Goal: Use online tool/utility: Utilize a website feature to perform a specific function

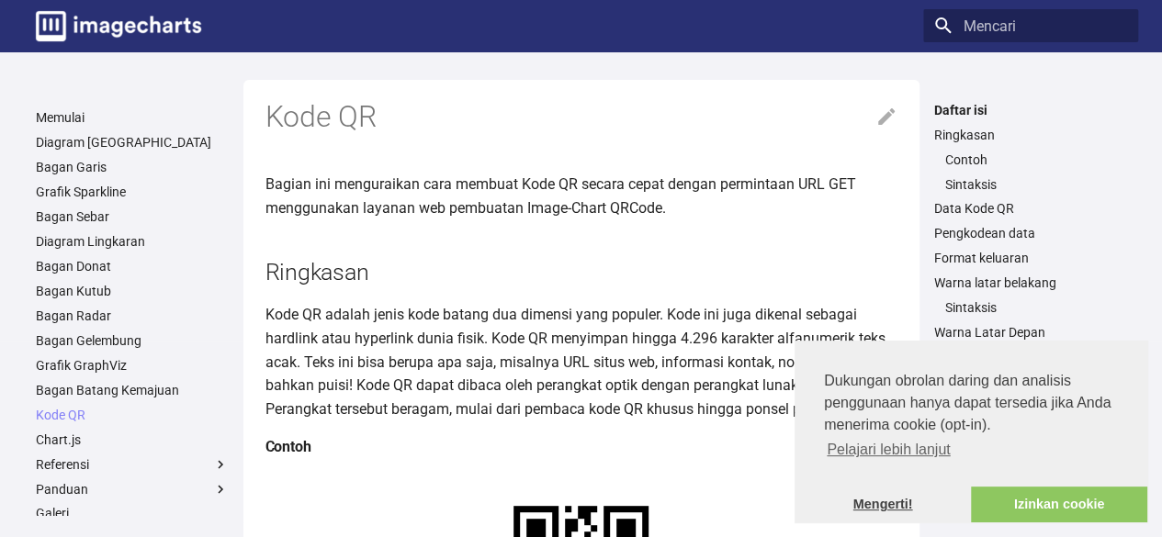
click at [908, 505] on font "Mengerti!" at bounding box center [883, 504] width 60 height 15
click at [595, 363] on font "Kode QR adalah jenis kode batang dua dimensi yang populer. Kode ini juga dikena…" at bounding box center [575, 361] width 620 height 111
click at [1080, 499] on font "Izinkan cookie" at bounding box center [1059, 504] width 90 height 15
click at [870, 504] on font "Mengerti!" at bounding box center [883, 504] width 60 height 15
click at [1111, 269] on ul "Ringkasan Contoh Sintaksis Data Kode QR Pengkodean data Format keluaran Warna l…" at bounding box center [1030, 267] width 215 height 281
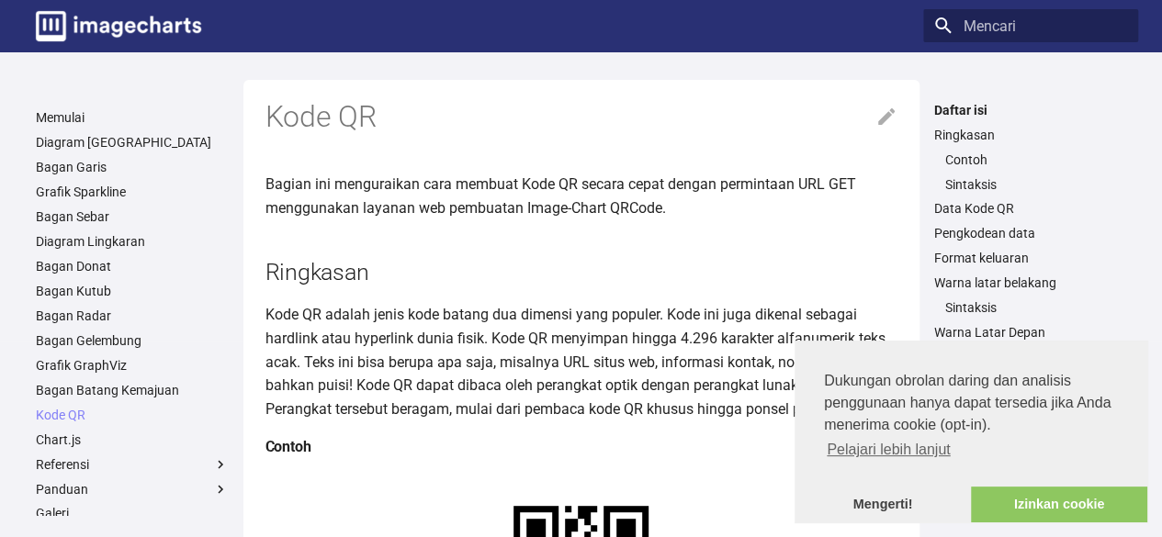
click at [882, 120] on icon at bounding box center [886, 116] width 17 height 17
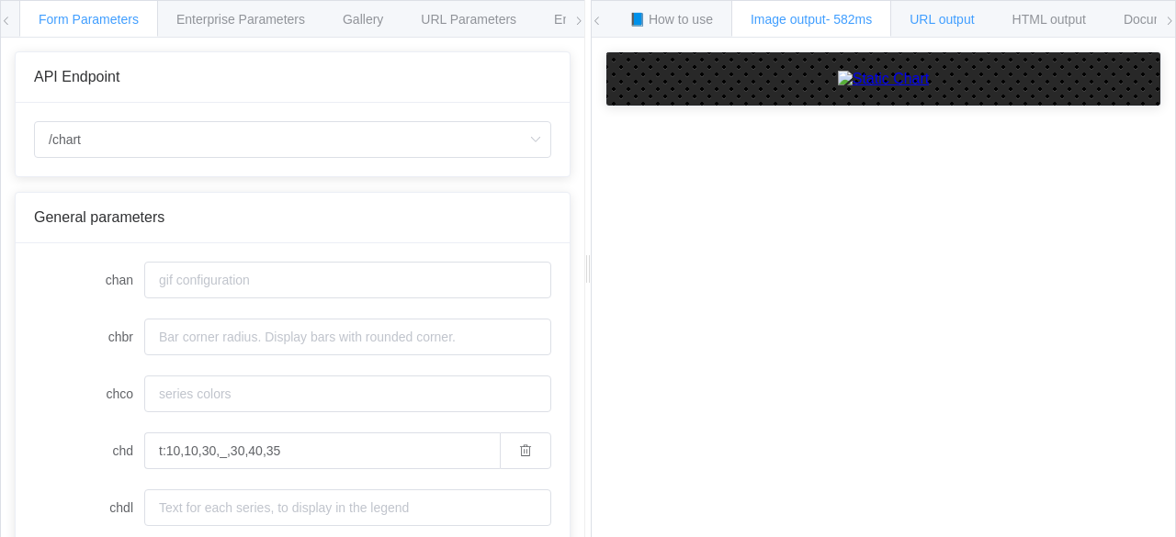
click at [946, 19] on span "URL output" at bounding box center [941, 19] width 64 height 15
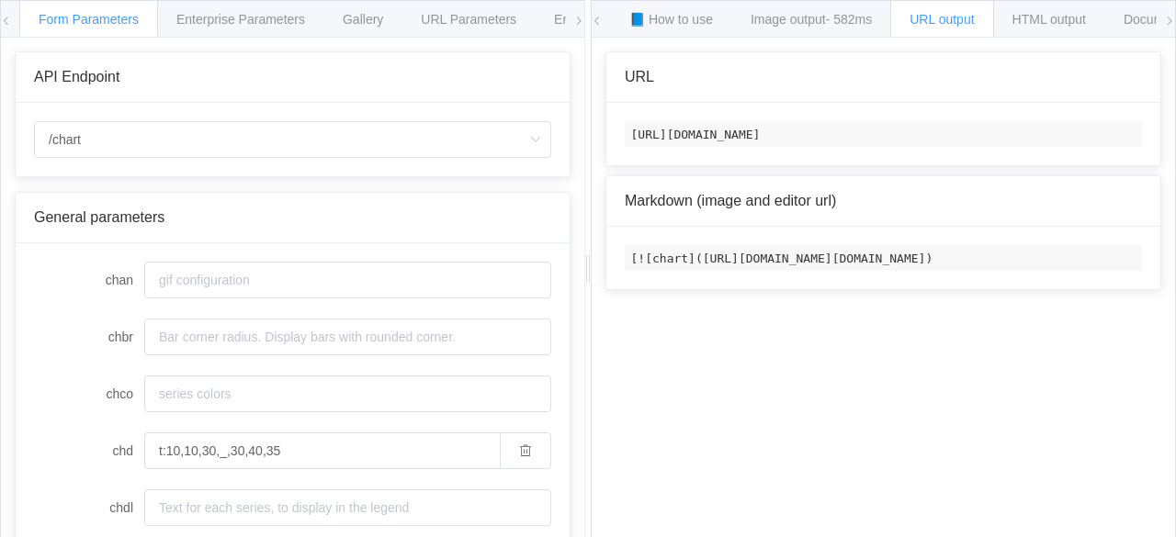
click at [1169, 19] on icon at bounding box center [1169, 21] width 11 height 11
click at [596, 22] on icon at bounding box center [597, 21] width 11 height 11
click at [582, 20] on icon at bounding box center [578, 21] width 11 height 11
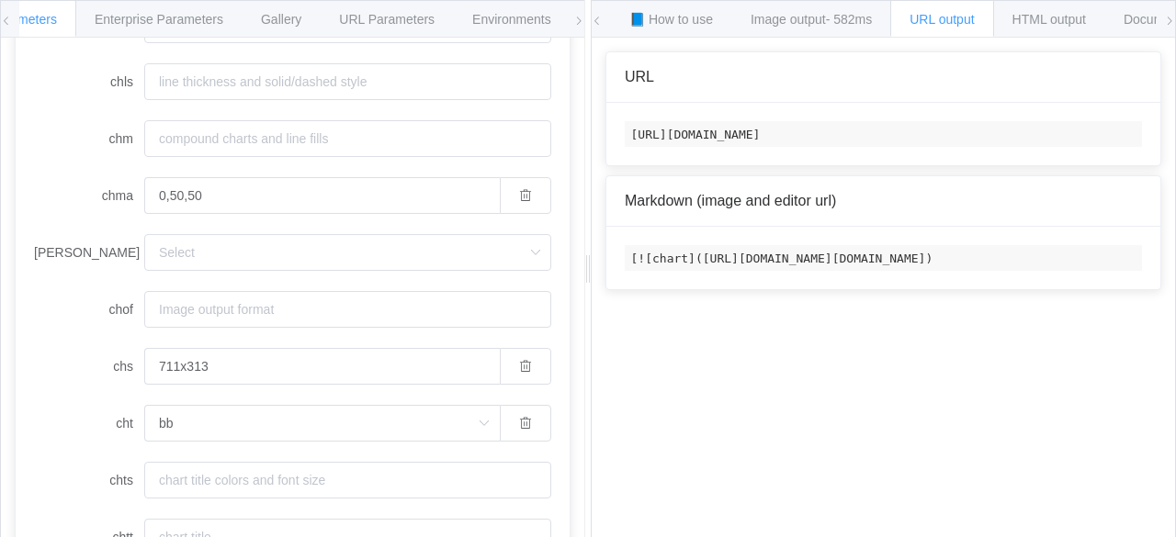
scroll to position [991, 0]
drag, startPoint x: 215, startPoint y: 368, endPoint x: 114, endPoint y: 372, distance: 101.1
click at [114, 372] on div "chs 711x313" at bounding box center [292, 371] width 517 height 37
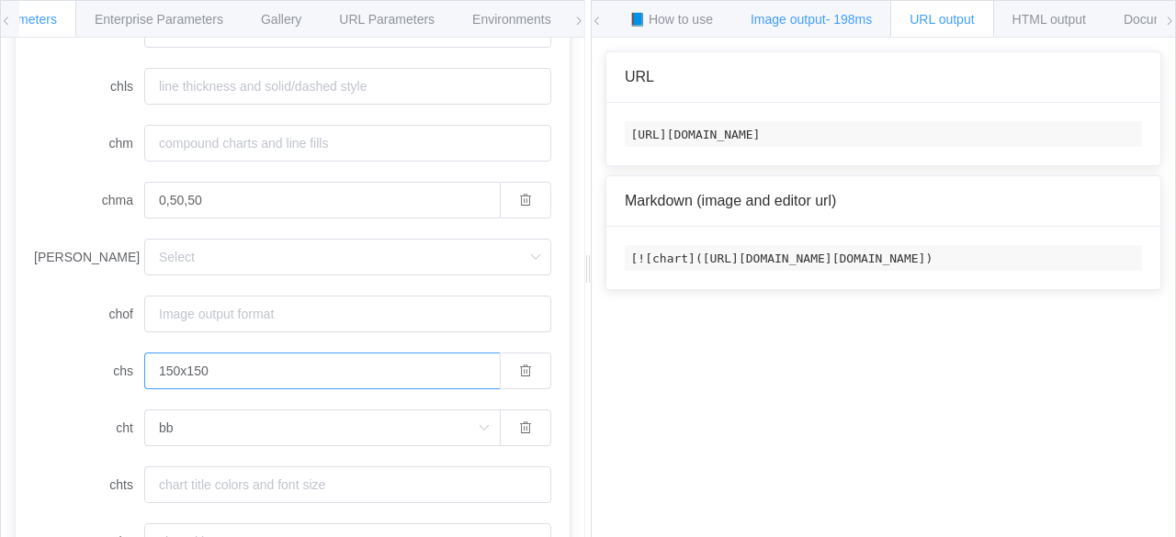
type input "150x150"
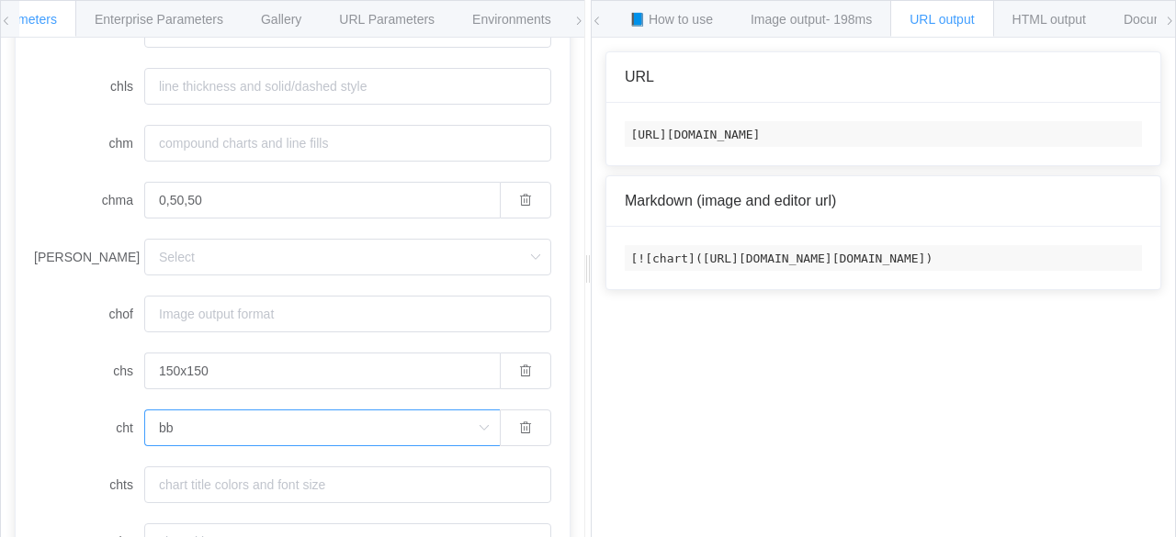
click at [177, 427] on input "bb" at bounding box center [321, 428] width 355 height 37
click at [524, 431] on button "button" at bounding box center [525, 428] width 51 height 37
click at [524, 429] on icon at bounding box center [535, 428] width 23 height 37
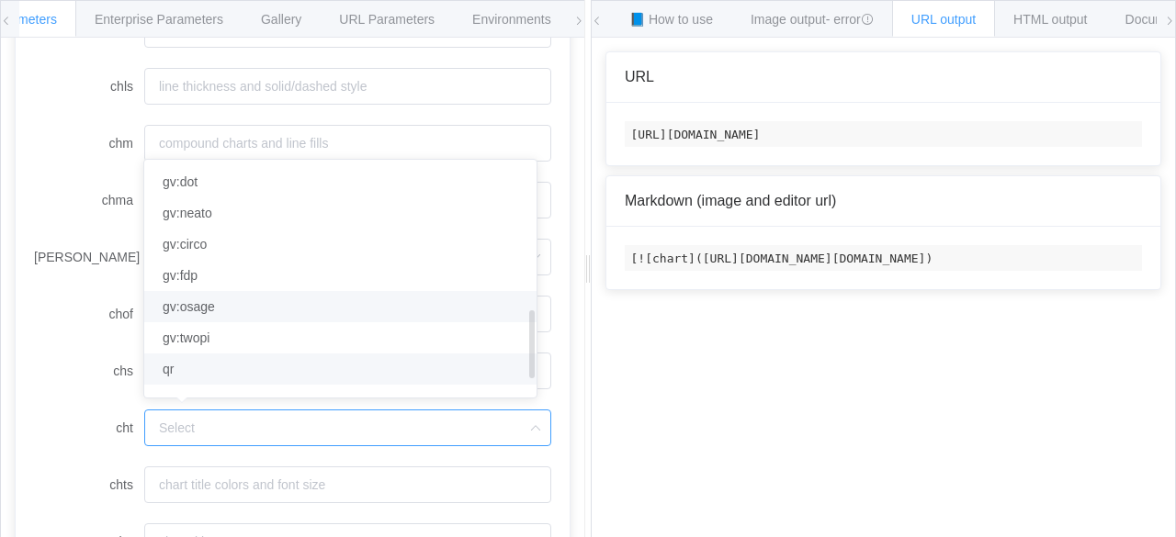
scroll to position [585, 0]
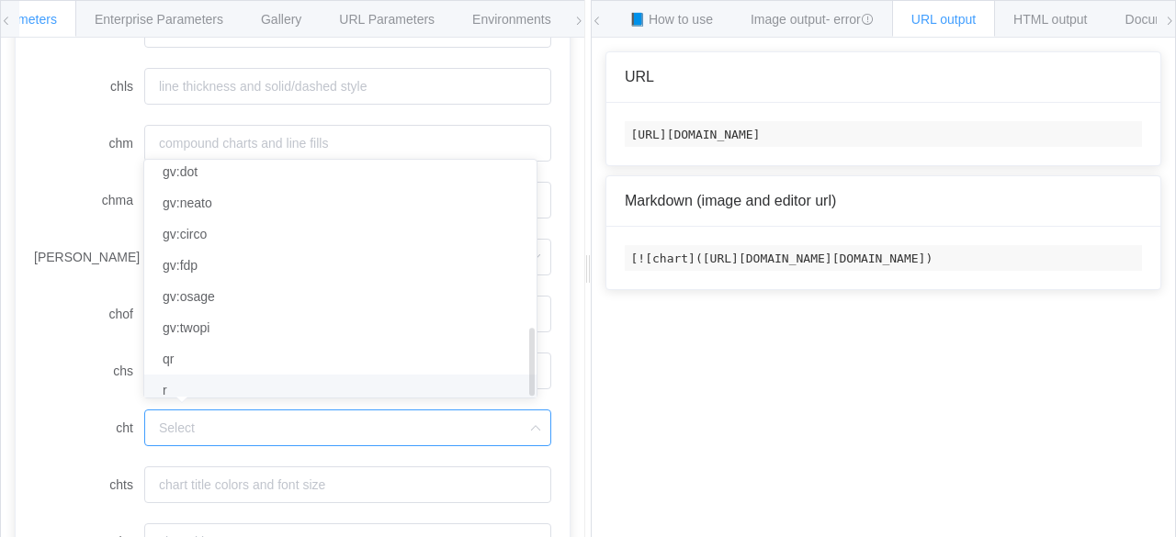
drag, startPoint x: 530, startPoint y: 180, endPoint x: 522, endPoint y: 372, distance: 192.2
click at [522, 372] on div "bvs bvg bhs bhg bvo p p3 pc pd ls lc lxy ls:nda lc:nda lxy:nda pa bb gv gv:dot …" at bounding box center [340, 279] width 392 height 238
click at [165, 352] on span "qr" at bounding box center [168, 359] width 11 height 15
type input "qr"
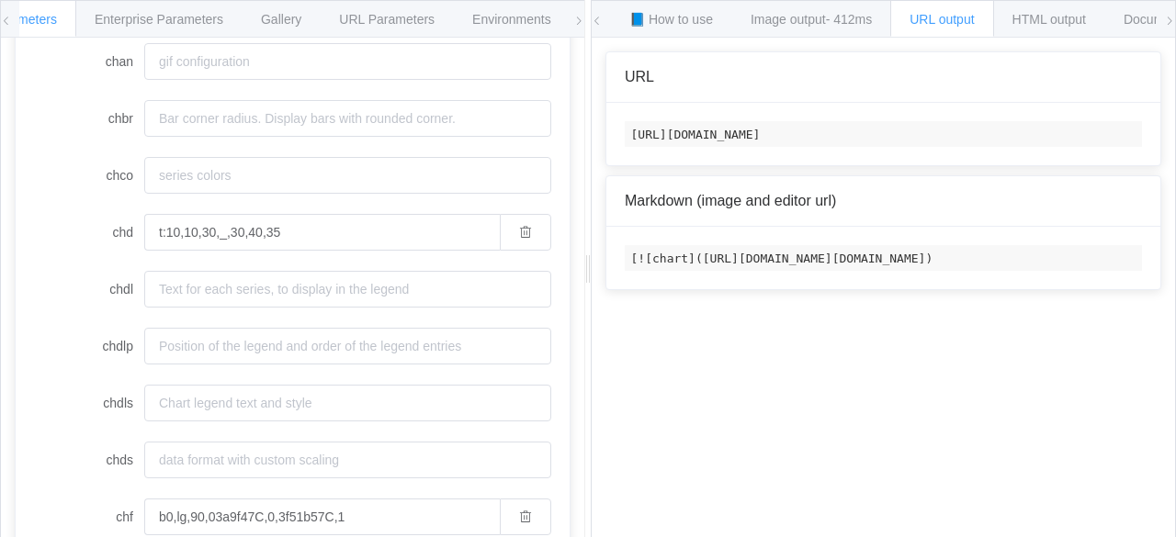
scroll to position [280, 0]
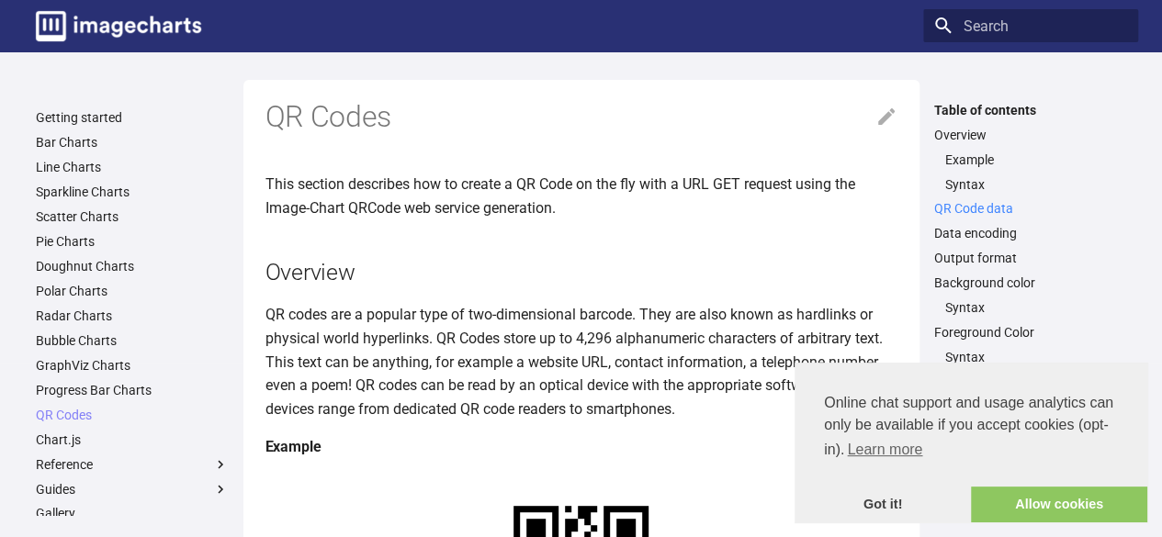
click at [984, 210] on link "QR Code data" at bounding box center [1030, 208] width 193 height 17
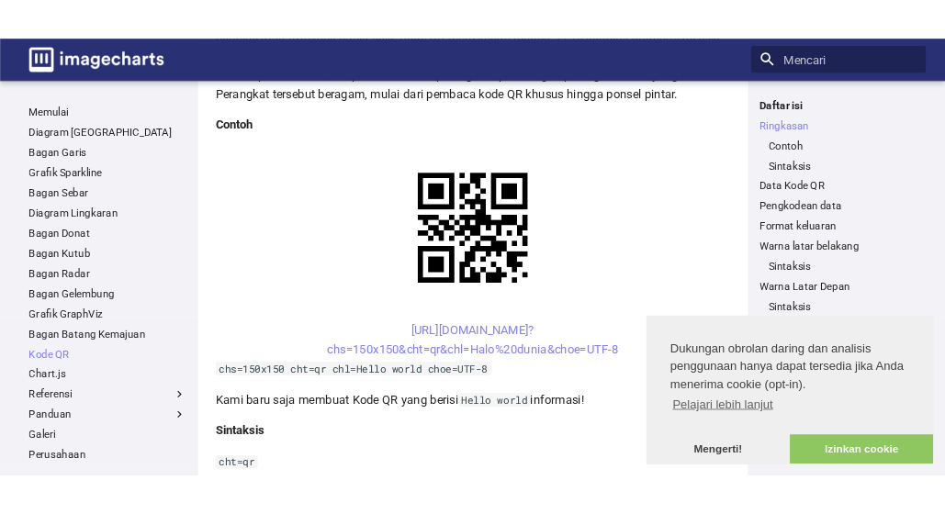
scroll to position [345, 0]
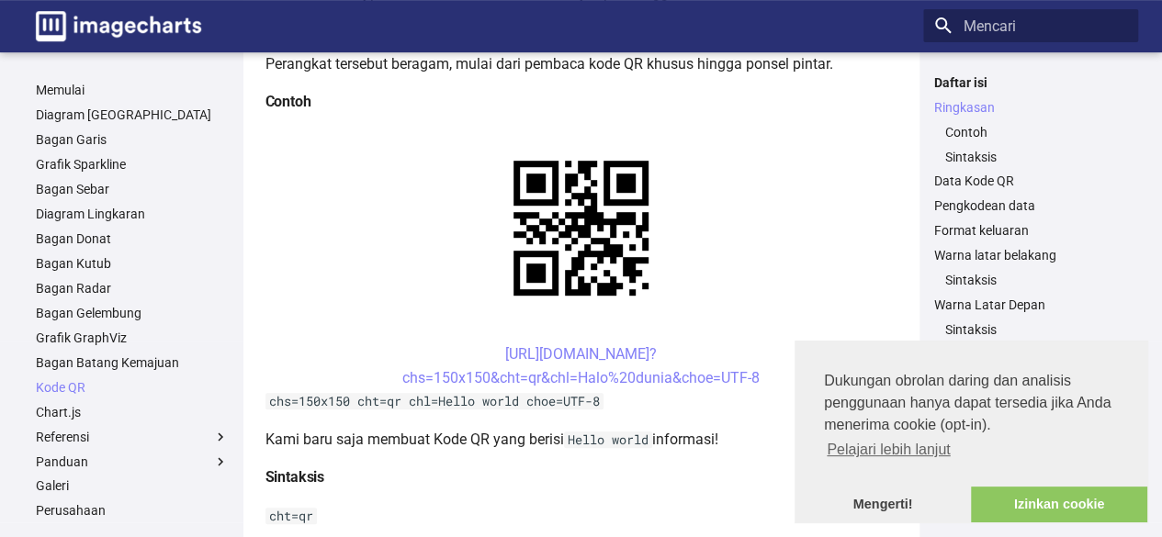
click at [635, 367] on center "https://image-charts.com/chart? chs=150x150&cht=qr&chl=Halo%20dunia&choe=UTF-8" at bounding box center [581, 366] width 632 height 47
click at [635, 355] on font "https://image-charts.com/chart?" at bounding box center [581, 353] width 152 height 17
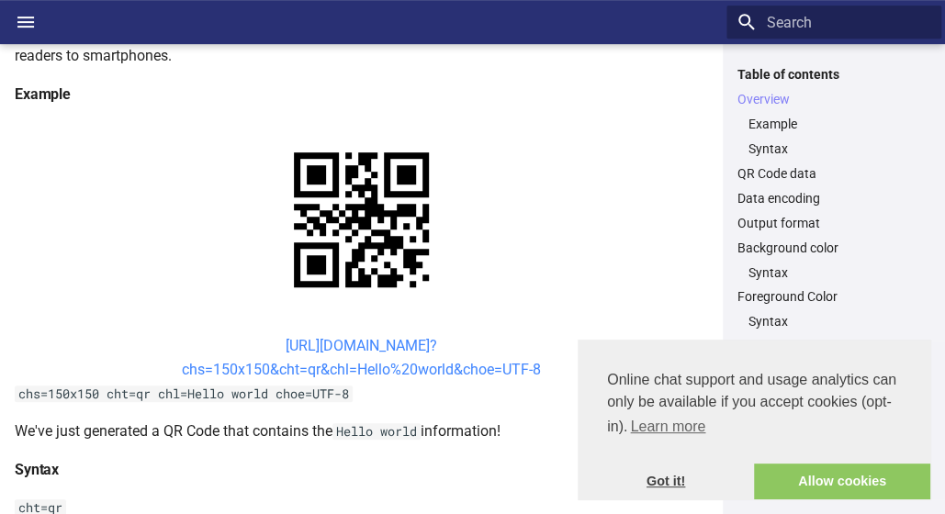
click at [670, 475] on link "Got it!" at bounding box center [666, 482] width 176 height 37
